Goal: Answer question/provide support: Share knowledge or assist other users

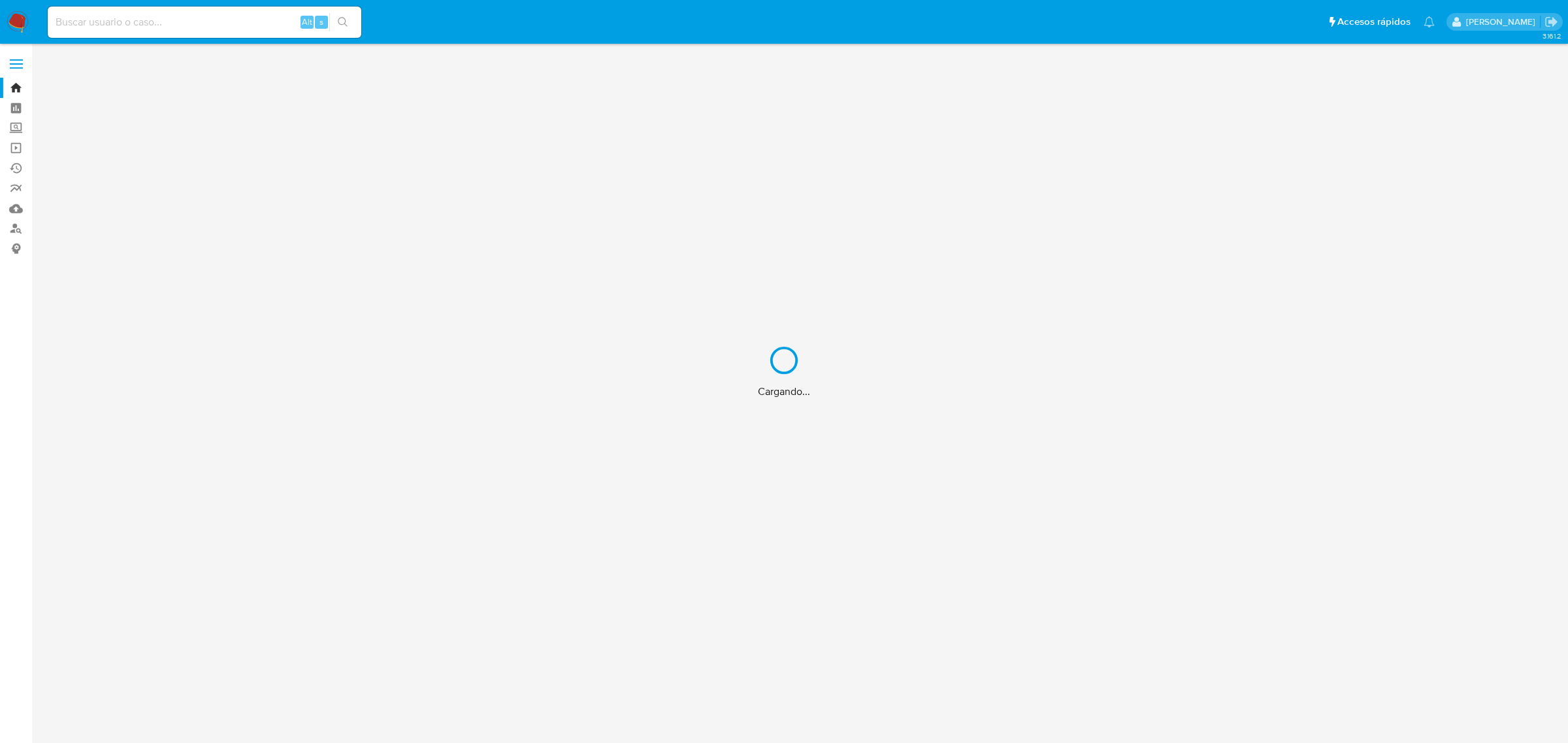
drag, startPoint x: 0, startPoint y: 0, endPoint x: 203, endPoint y: 18, distance: 203.8
click at [203, 18] on div "Cargando..." at bounding box center [784, 371] width 1568 height 743
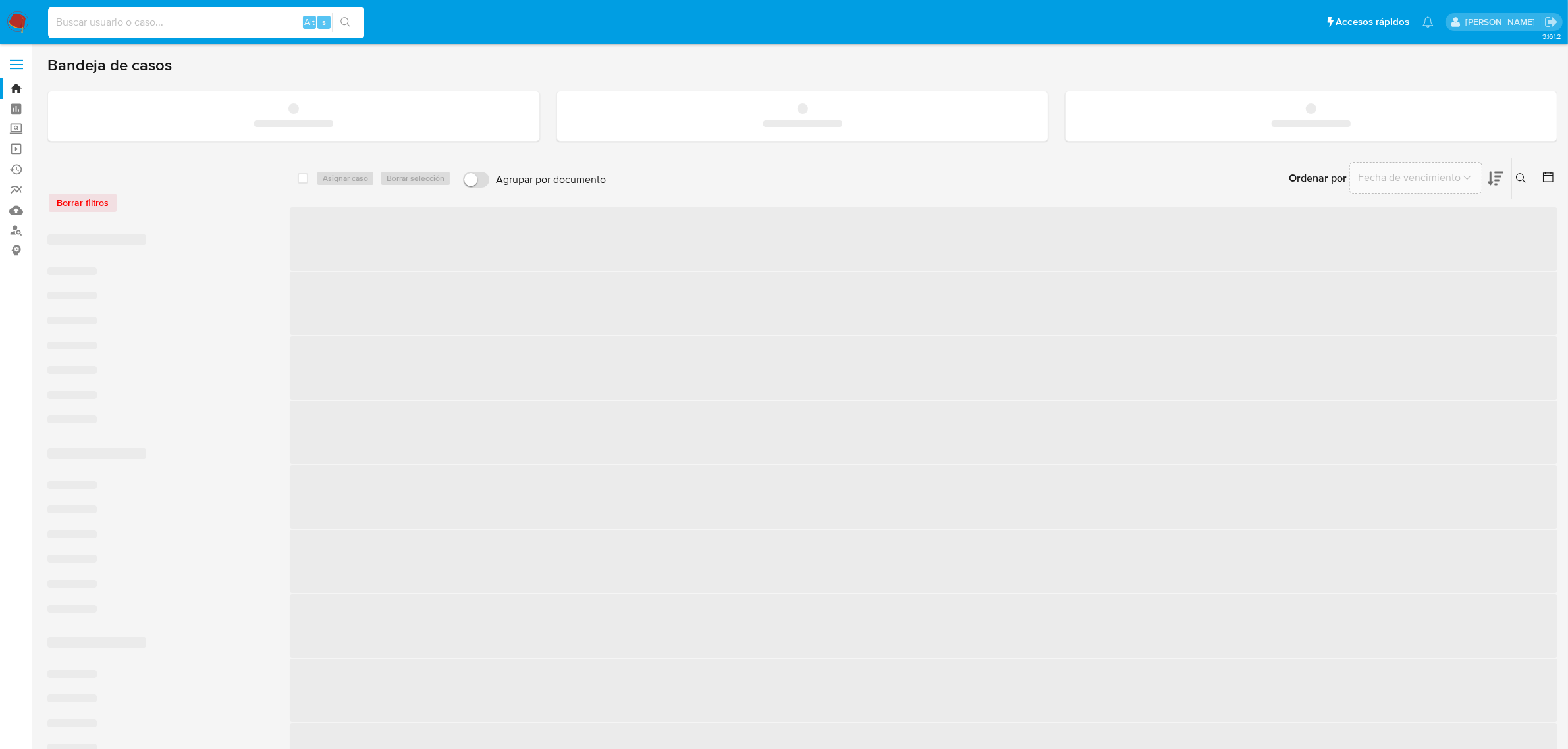
click at [203, 21] on input at bounding box center [206, 22] width 316 height 17
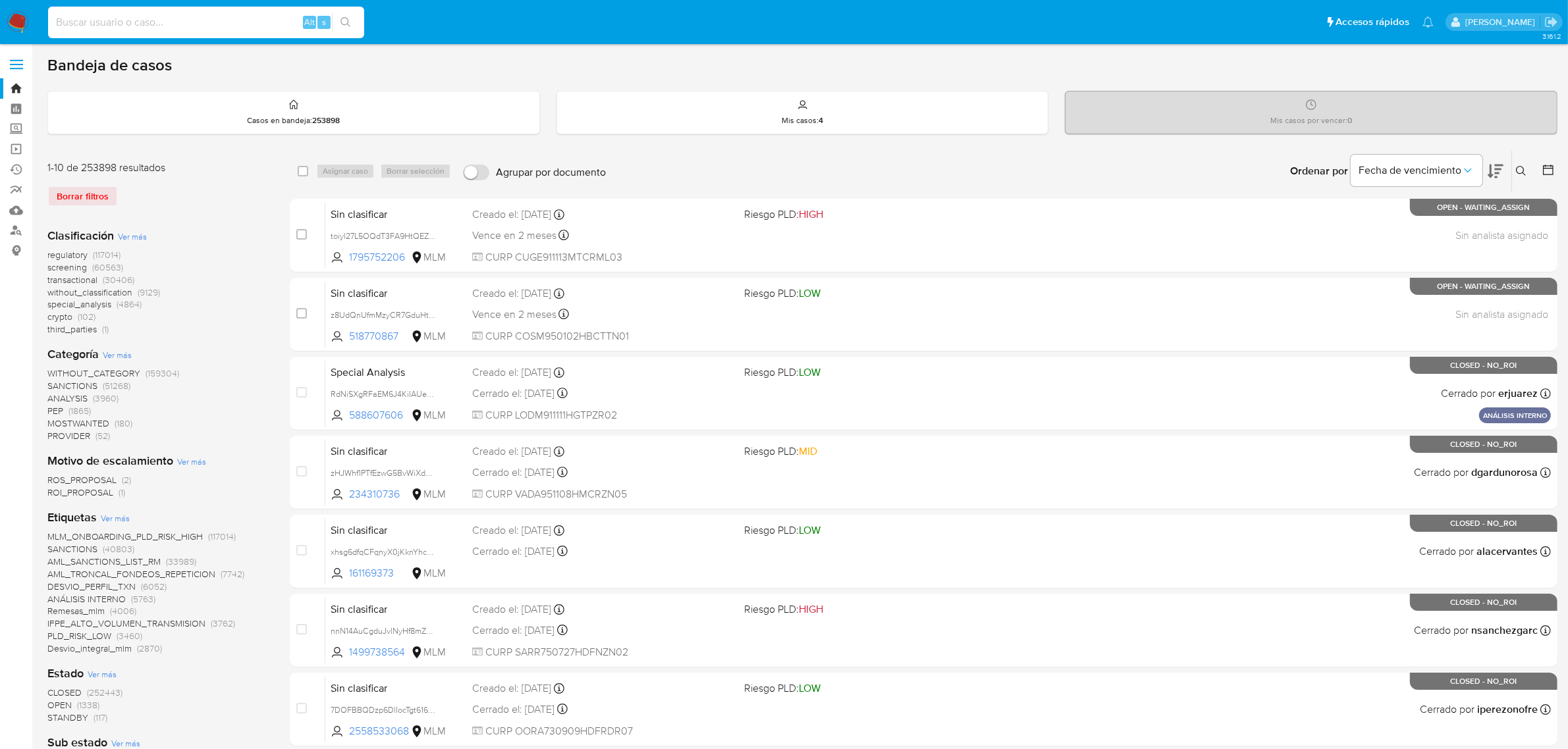
paste input "753658770"
type input "753658770"
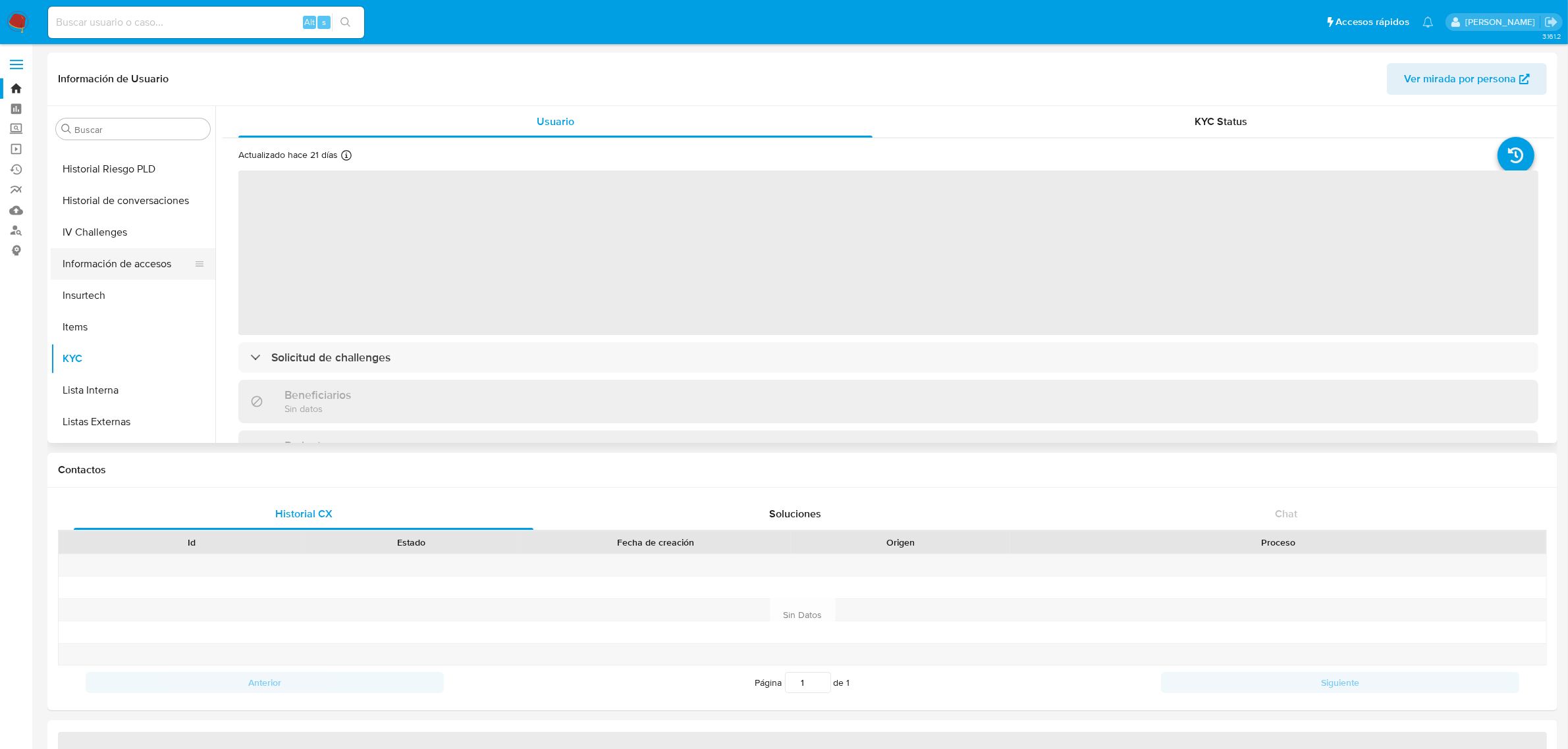
scroll to position [372, 0]
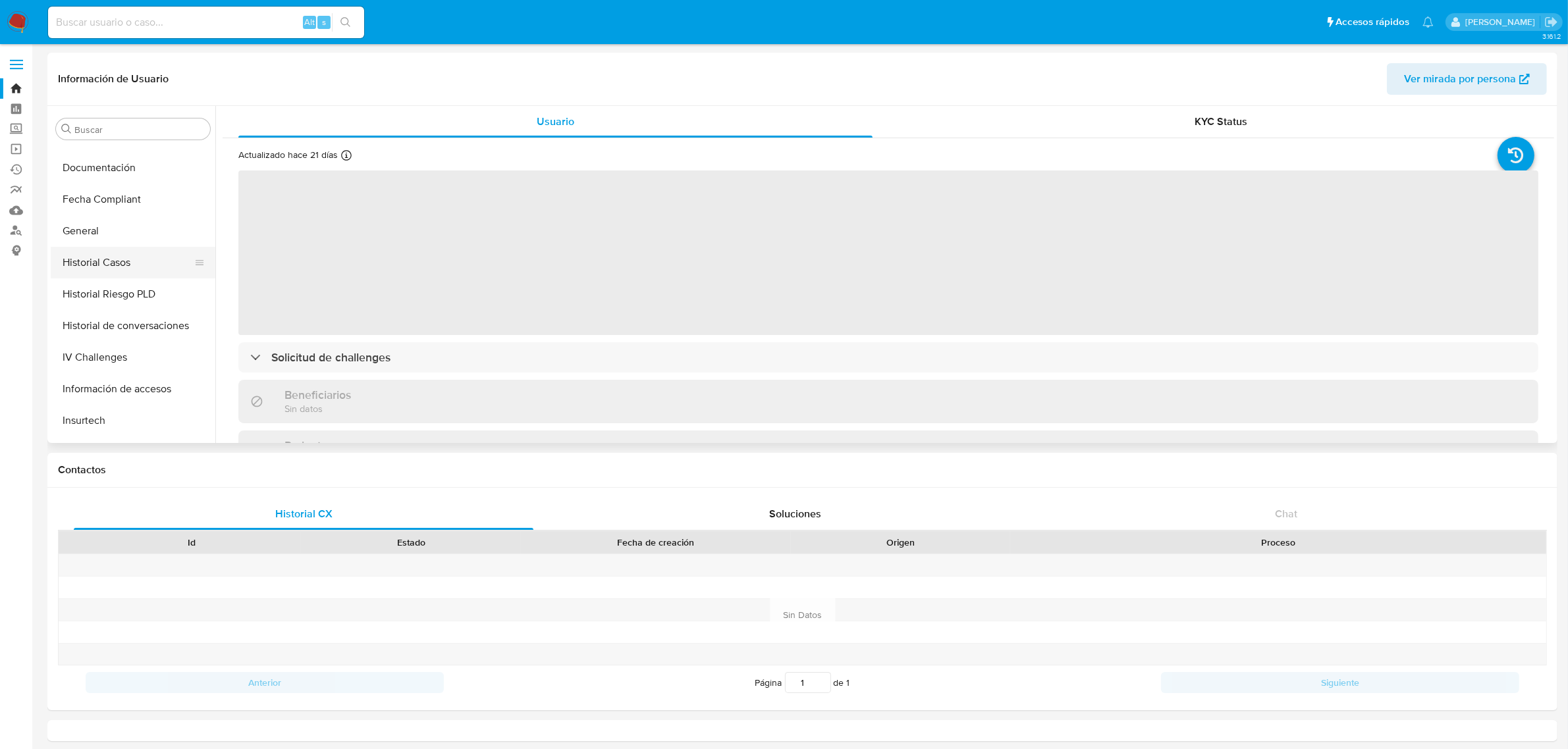
select select "10"
drag, startPoint x: 115, startPoint y: 231, endPoint x: 137, endPoint y: 242, distance: 24.6
click at [115, 229] on button "General" at bounding box center [128, 231] width 154 height 31
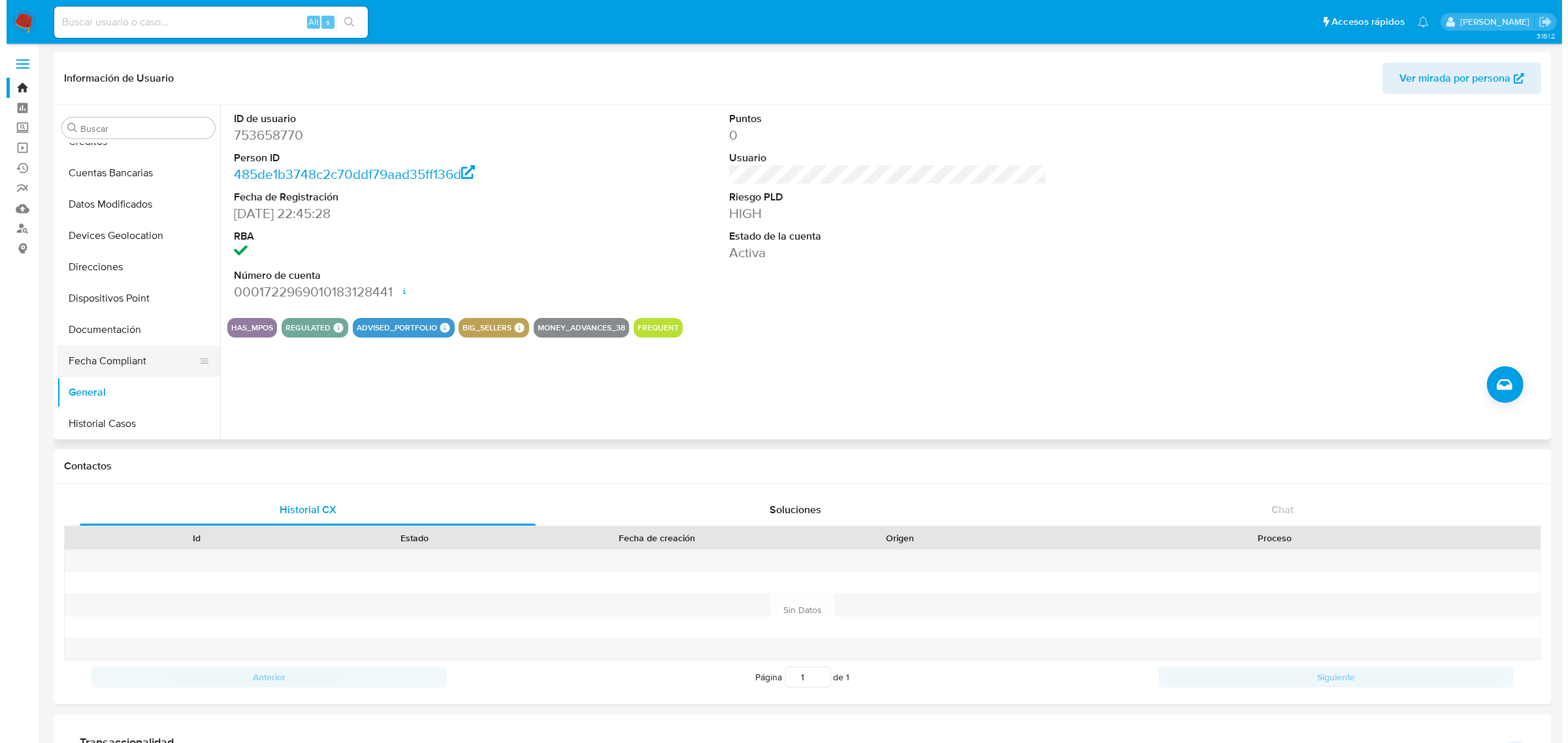
scroll to position [288, 0]
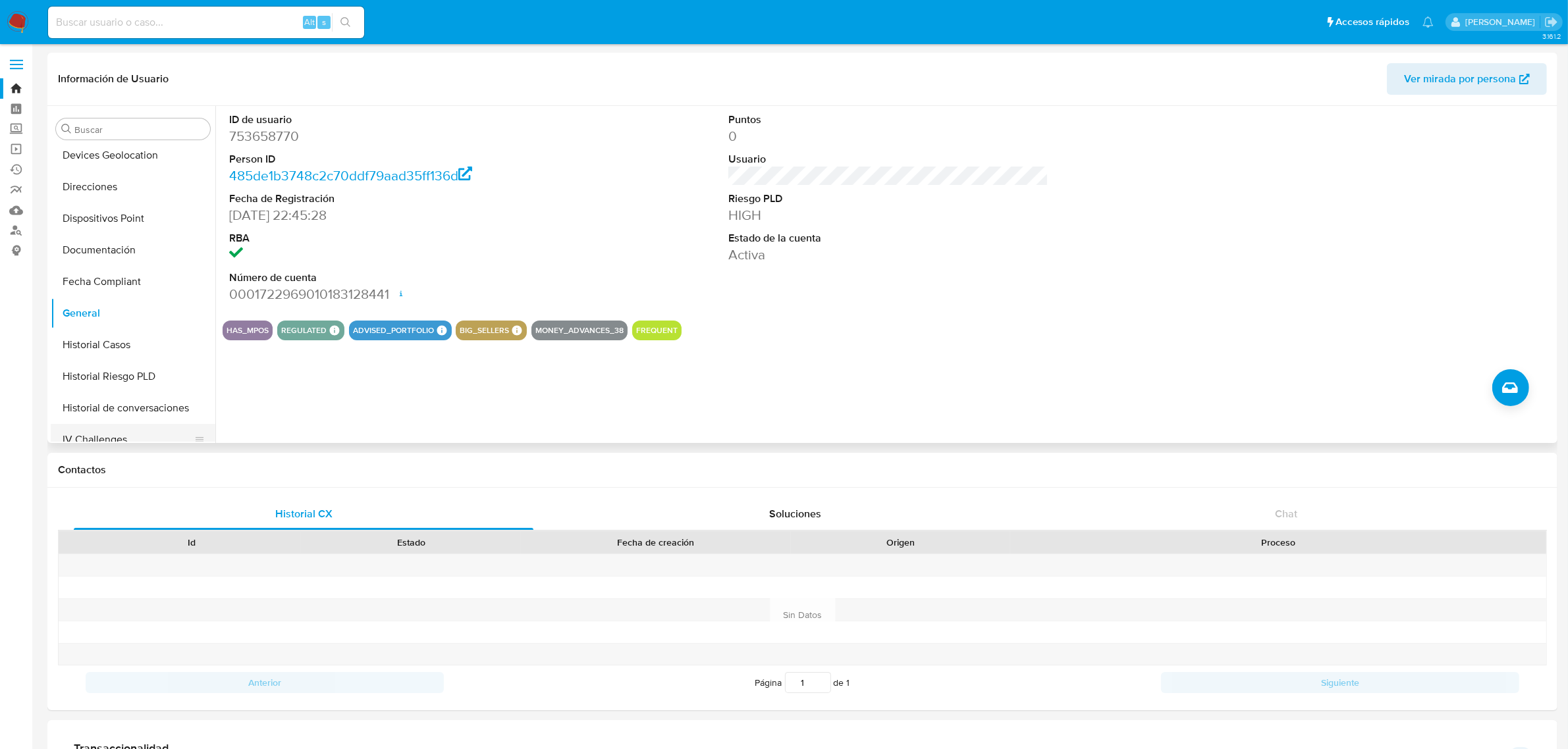
click at [116, 425] on button "IV Challenges" at bounding box center [128, 440] width 154 height 31
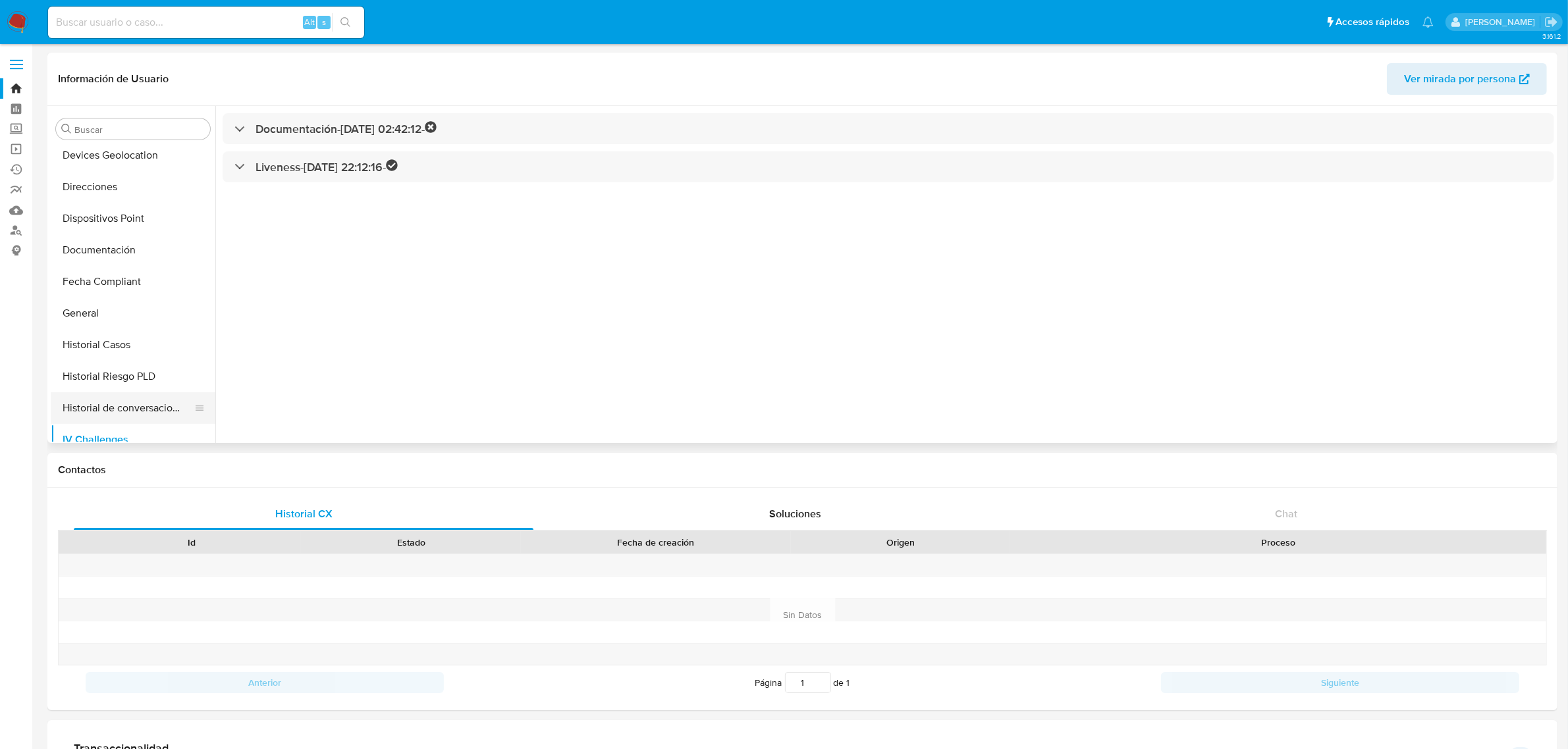
click at [123, 408] on button "Historial de conversaciones" at bounding box center [128, 408] width 154 height 31
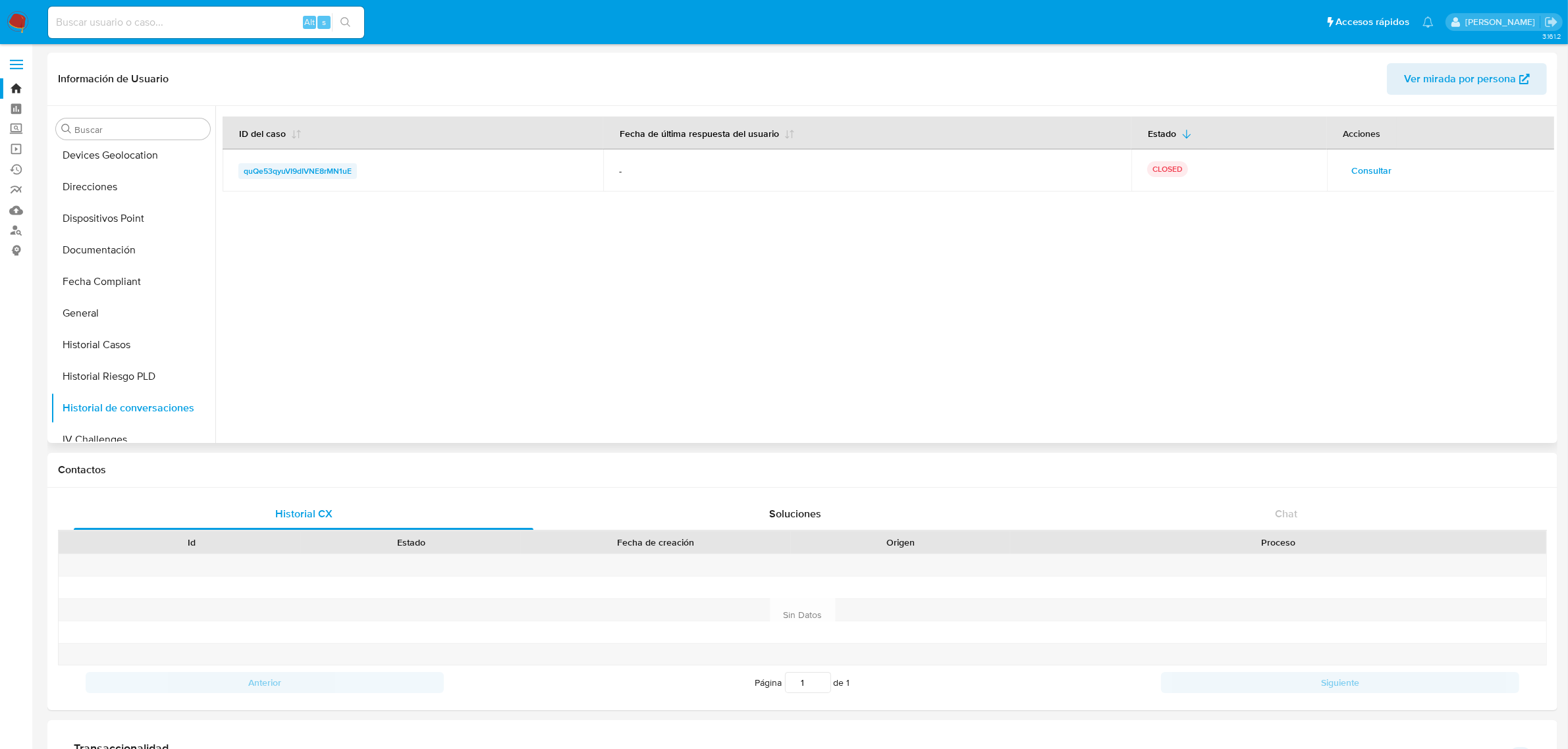
click at [346, 166] on span "quQe53qyuVI9dIVNE8rMN1uE" at bounding box center [297, 171] width 108 height 16
click at [1370, 170] on span "Consultar" at bounding box center [1372, 171] width 40 height 19
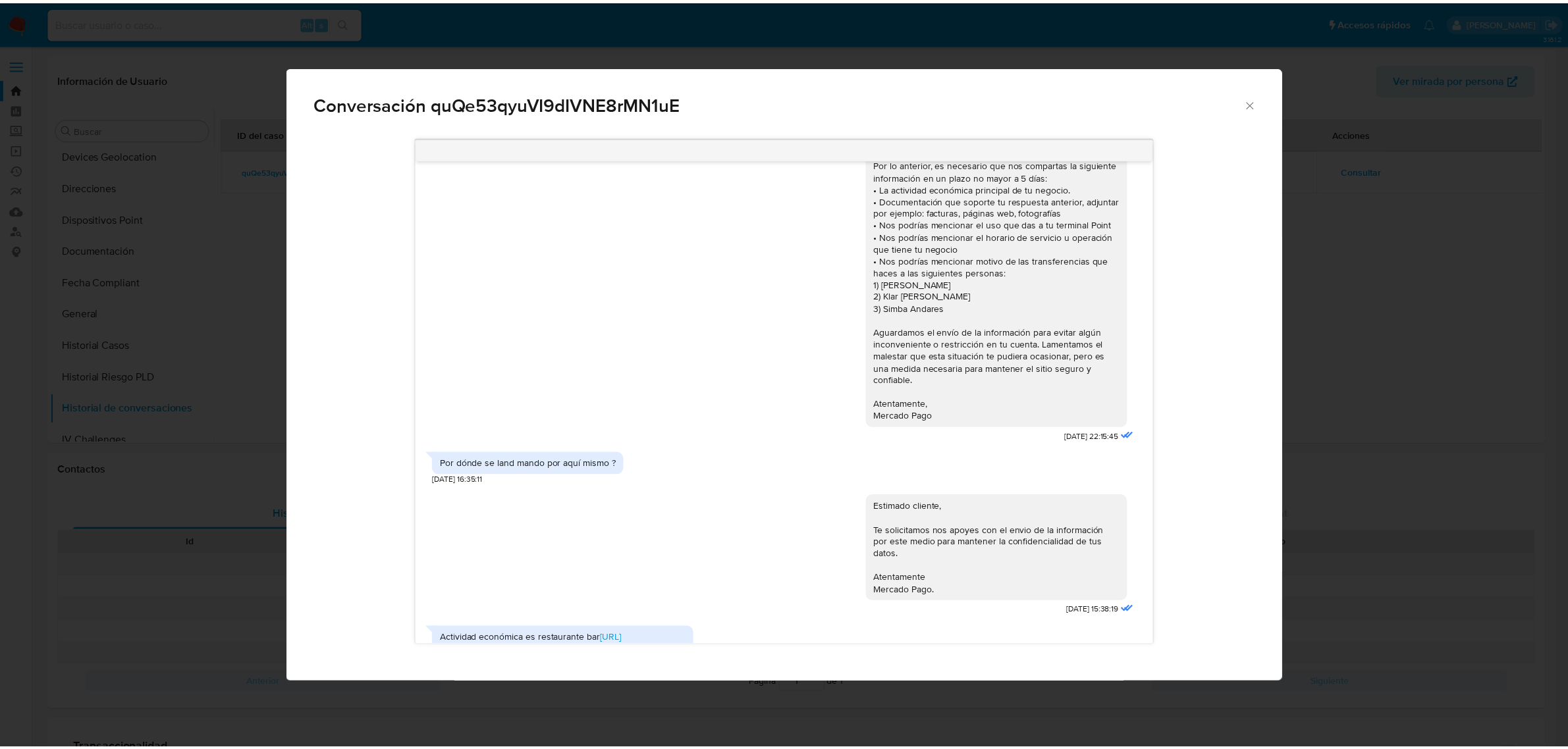
scroll to position [0, 0]
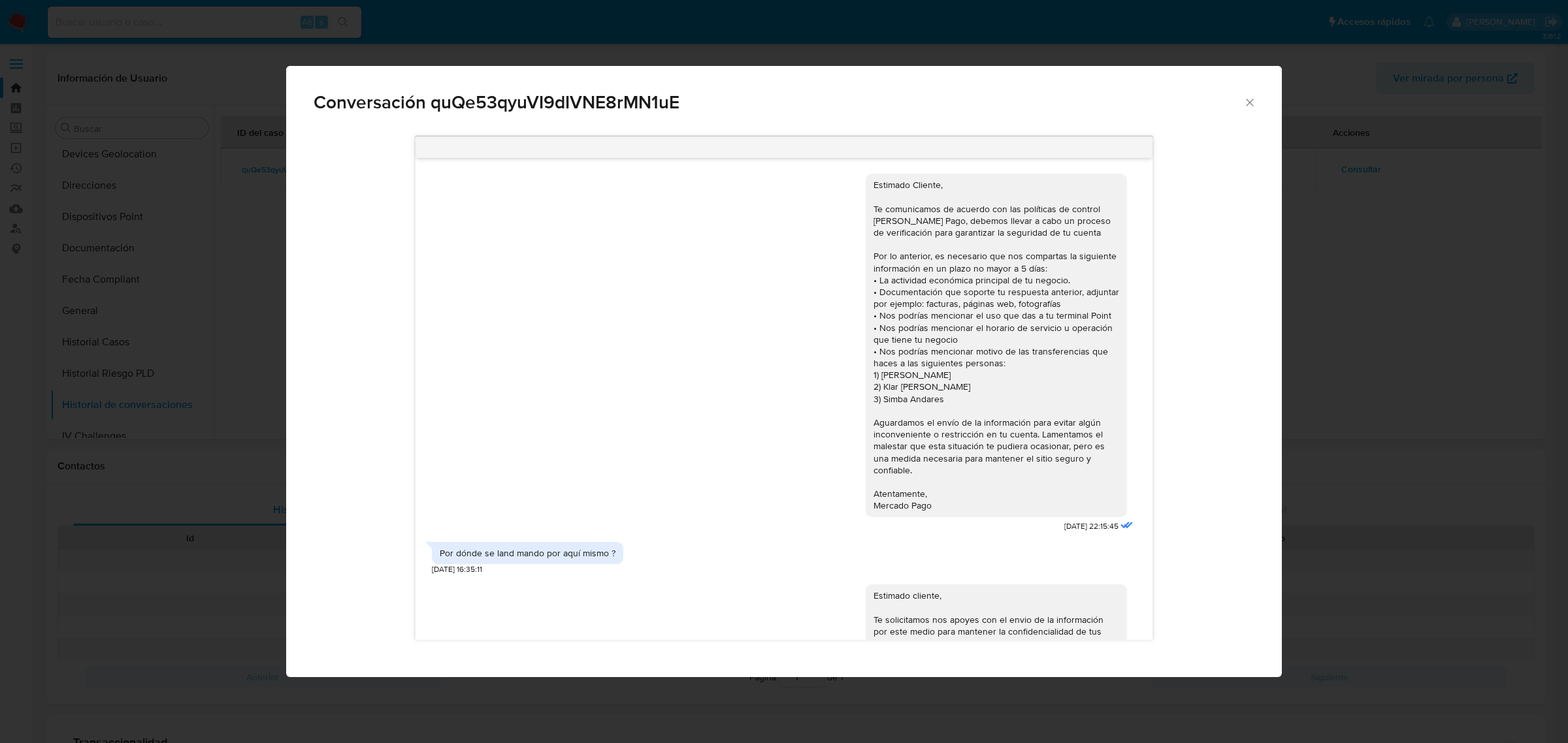
click at [1246, 96] on icon "Cerrar" at bounding box center [1250, 103] width 13 height 13
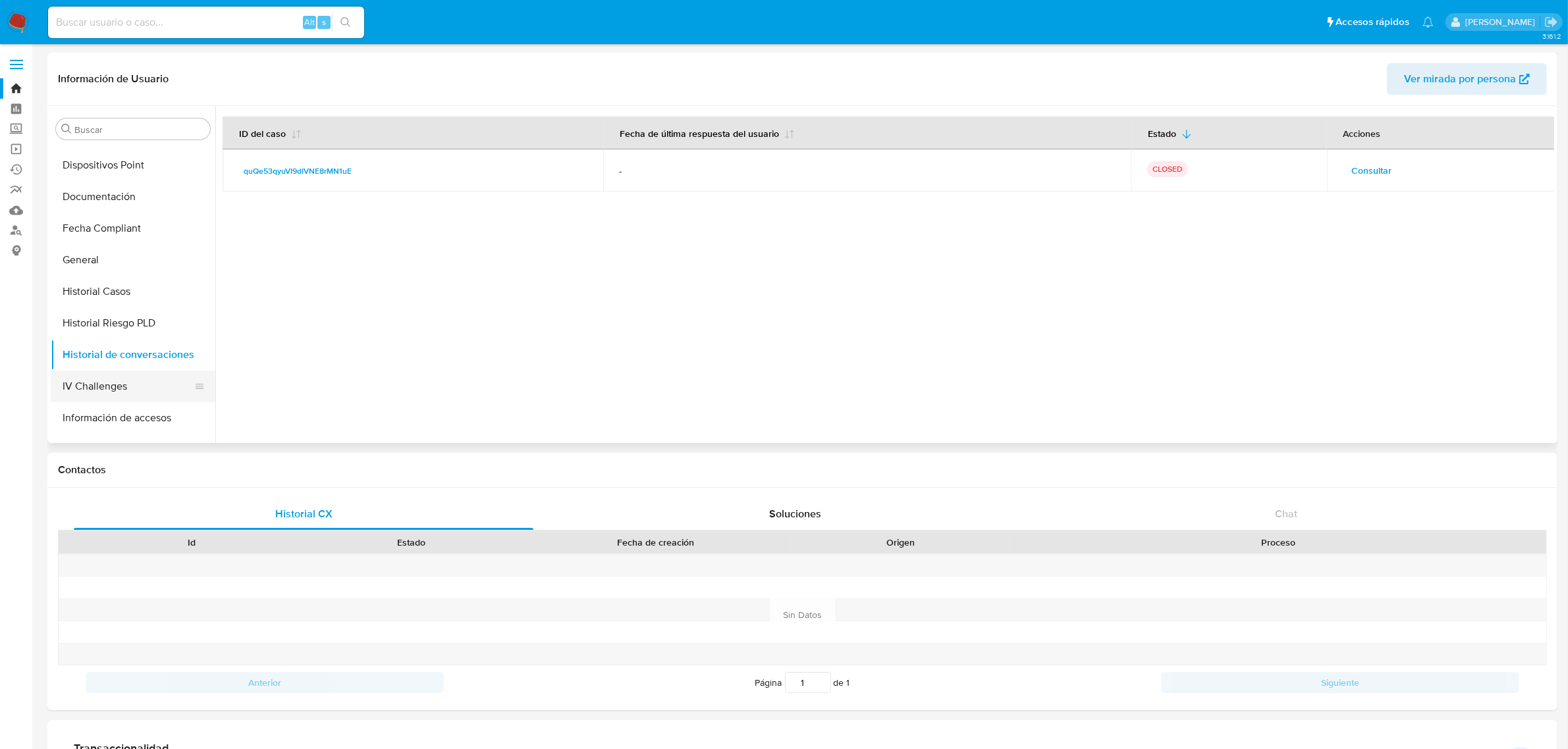
scroll to position [372, 0]
click at [136, 389] on button "Información de accesos" at bounding box center [128, 389] width 154 height 31
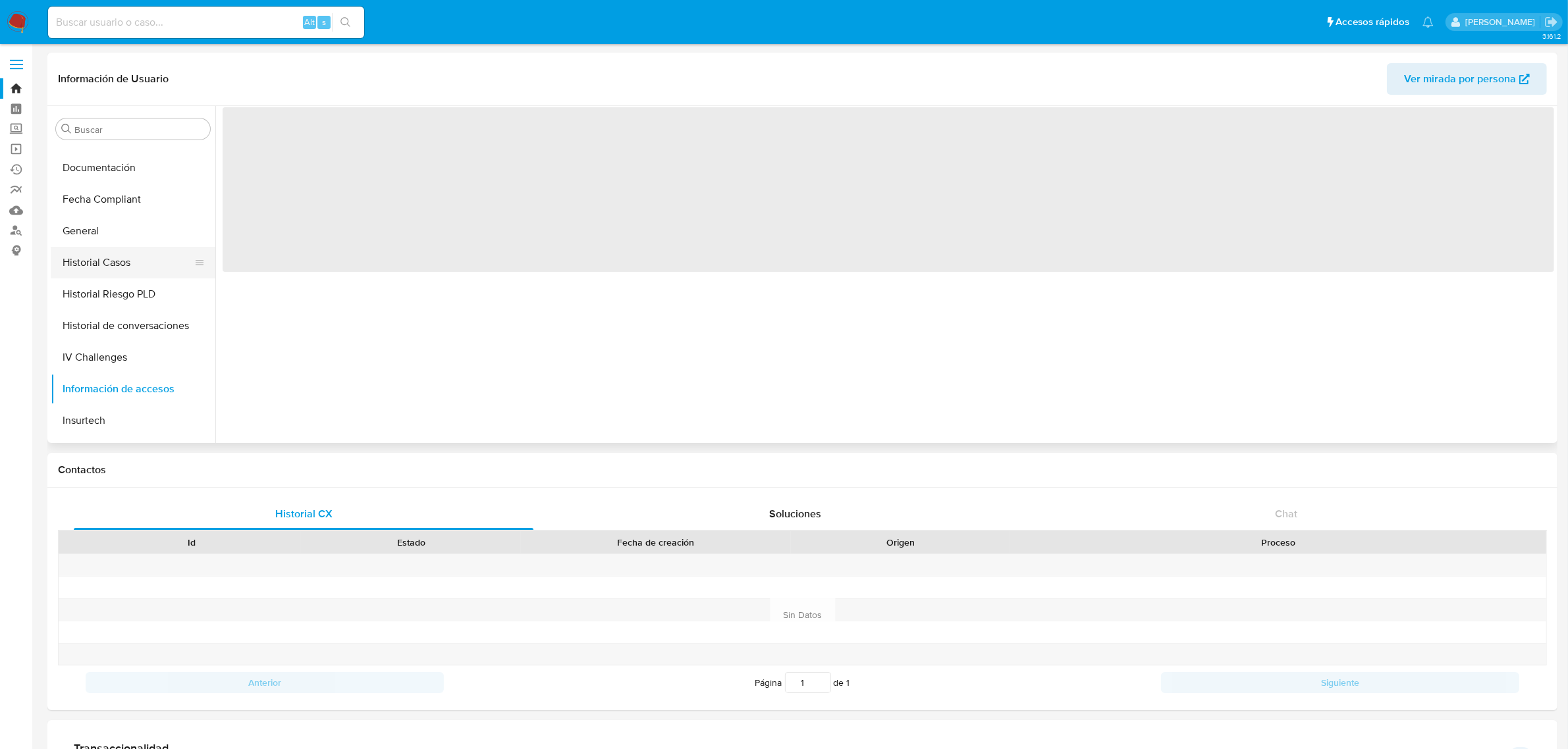
click at [119, 266] on button "Historial Casos" at bounding box center [128, 263] width 154 height 31
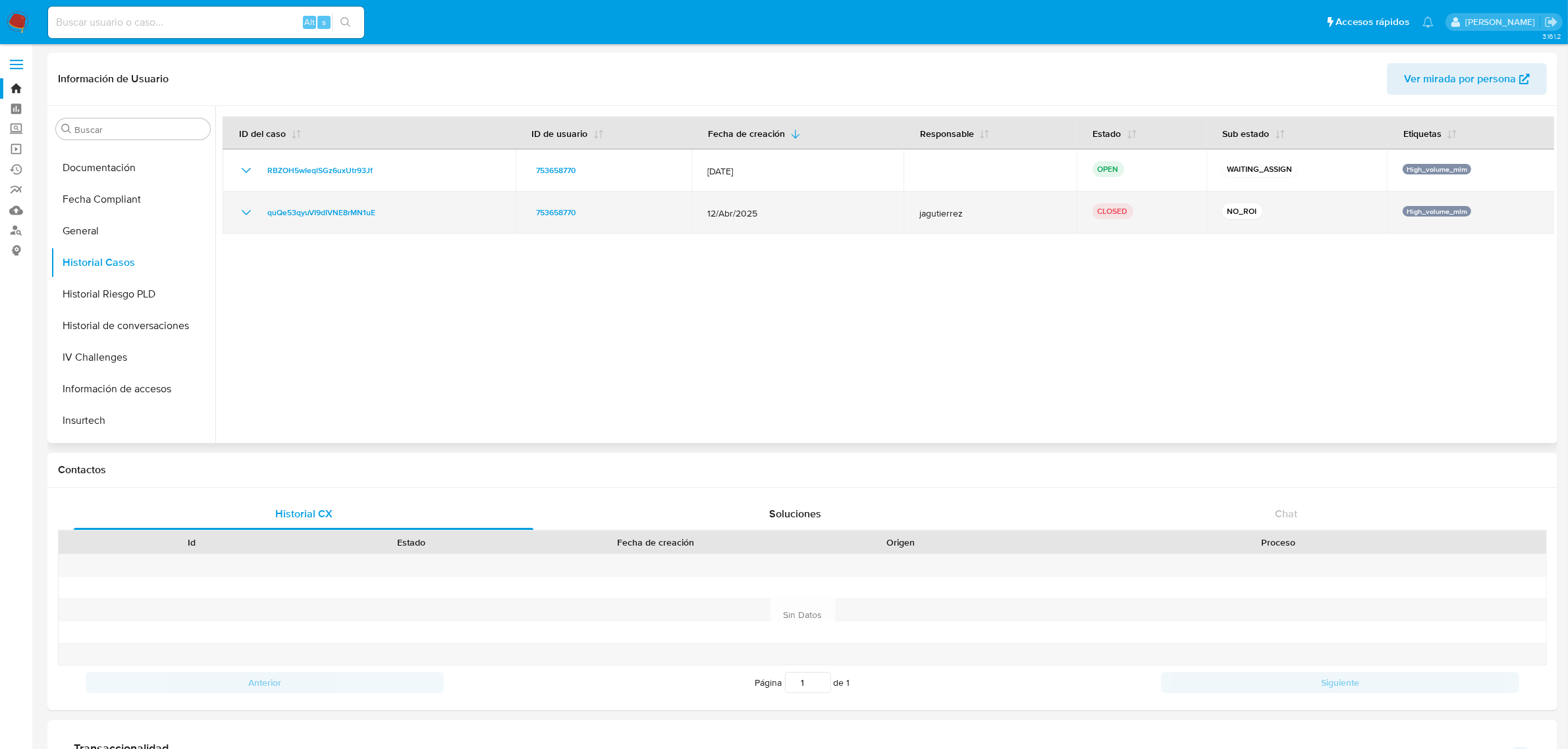
click at [258, 216] on div "quQe53qyuVI9dIVNE8rMN1uE" at bounding box center [369, 213] width 261 height 16
click at [238, 214] on icon "Mostrar/Ocultar" at bounding box center [246, 213] width 16 height 16
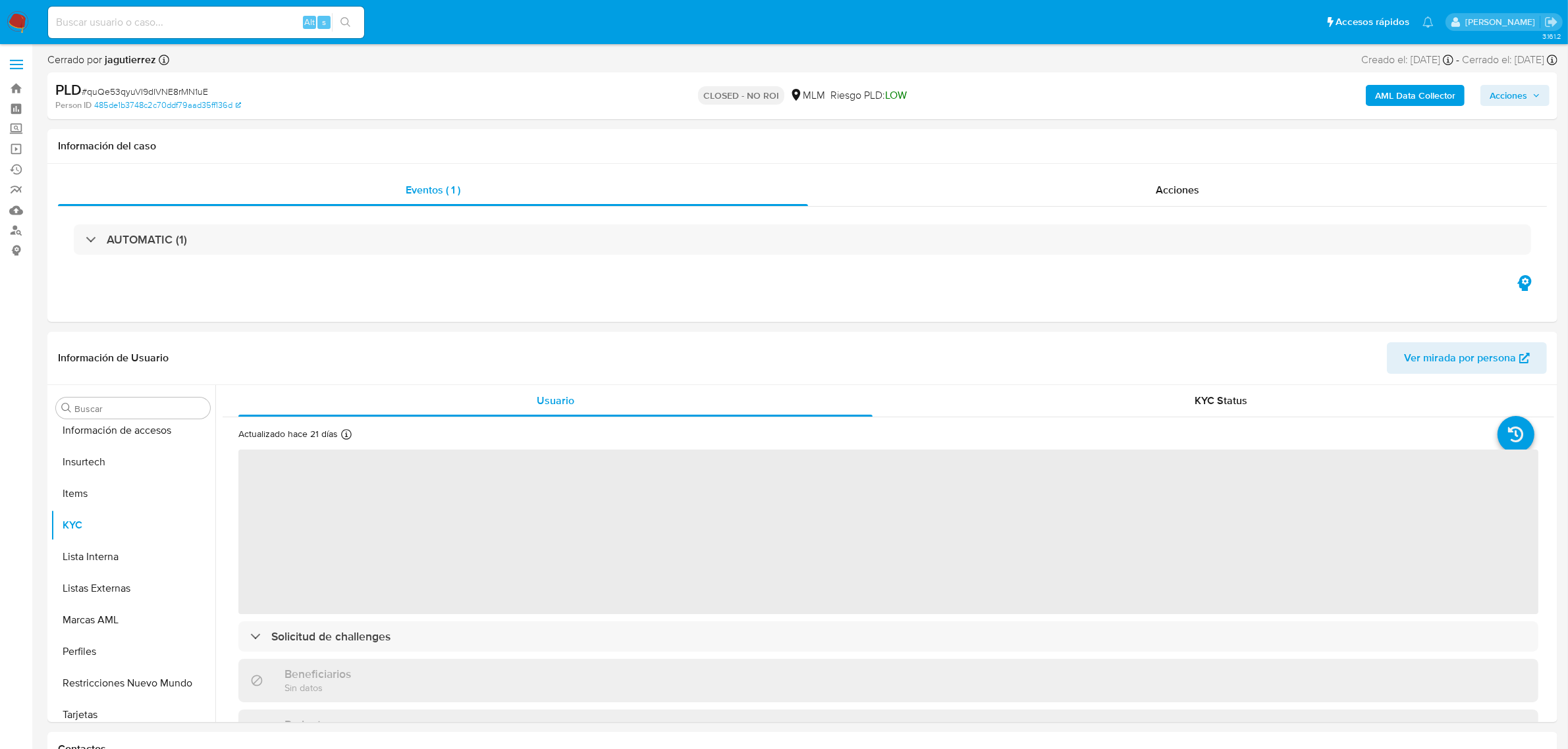
scroll to position [619, 0]
